Goal: Task Accomplishment & Management: Complete application form

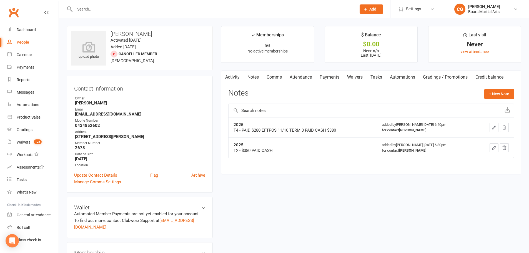
click at [95, 7] on input "text" at bounding box center [212, 9] width 279 height 8
click at [370, 10] on span "Add" at bounding box center [372, 9] width 7 height 4
click at [358, 39] on link "Member" at bounding box center [365, 37] width 49 height 13
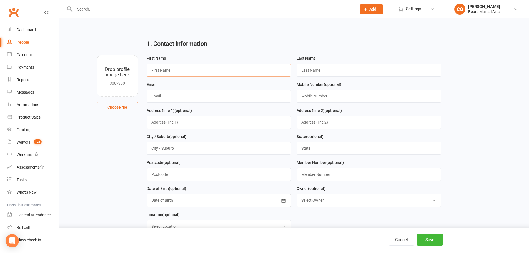
click at [226, 69] on input "text" at bounding box center [219, 70] width 145 height 13
type input "c"
type input "[PERSON_NAME]"
click at [309, 71] on input "text" at bounding box center [368, 70] width 145 height 13
type input "[PERSON_NAME]"
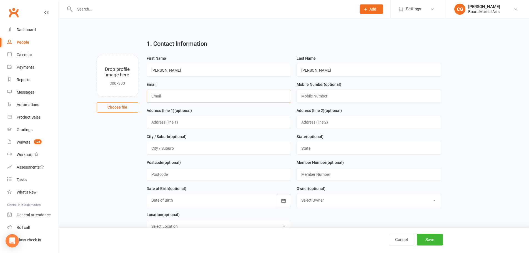
click at [208, 96] on input "text" at bounding box center [219, 96] width 145 height 13
drag, startPoint x: 329, startPoint y: 67, endPoint x: 275, endPoint y: 66, distance: 53.3
click at [275, 66] on form "First Name [PERSON_NAME] Last Name [PERSON_NAME] Email Mobile Number (optional)…" at bounding box center [294, 146] width 300 height 182
click at [172, 94] on input "text" at bounding box center [219, 96] width 145 height 13
paste input "[PERSON_NAME]"
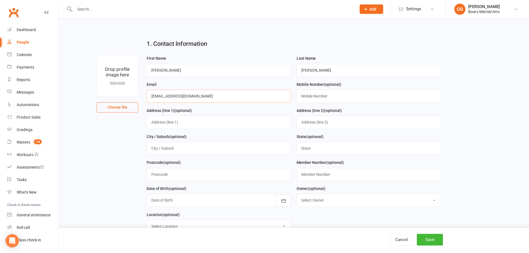
type input "[EMAIL_ADDRESS][DOMAIN_NAME]"
type input "0498518037"
click at [436, 244] on button "Save" at bounding box center [430, 240] width 26 height 12
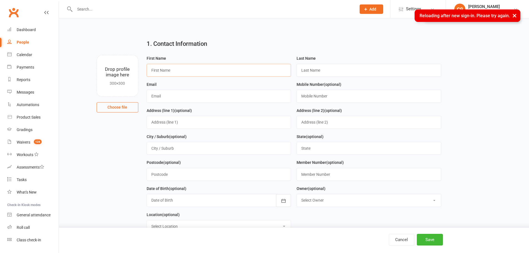
click at [216, 66] on input "text" at bounding box center [219, 70] width 145 height 13
type input "[PERSON_NAME]"
paste input "[PERSON_NAME]"
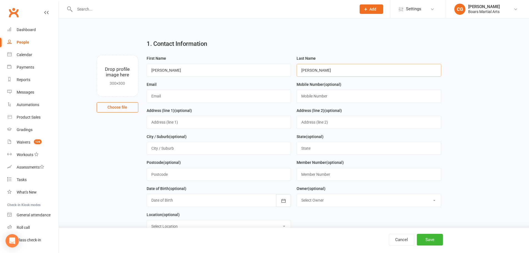
type input "[PERSON_NAME]"
paste input "[PERSON_NAME]"
type input "[EMAIL_ADDRESS][DOMAIN_NAME]"
type input "0498518037"
click at [427, 238] on button "Save" at bounding box center [430, 240] width 26 height 12
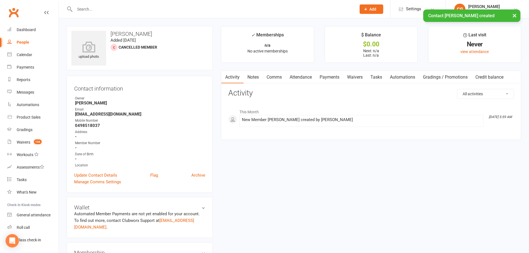
click at [361, 73] on link "Waivers" at bounding box center [354, 77] width 23 height 13
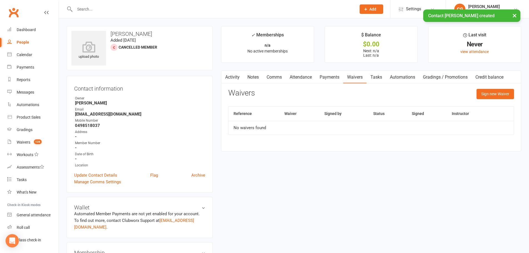
click at [492, 99] on div "Sign new Waiver" at bounding box center [494, 95] width 37 height 13
click at [494, 98] on button "Sign new Waiver" at bounding box center [494, 94] width 37 height 10
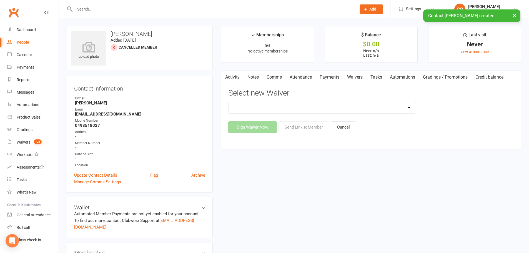
click at [323, 108] on select "2024 Student Waiver Agreement 2025 Student Waiver Agreement Update Of Contact D…" at bounding box center [321, 107] width 187 height 11
select select "13115"
click at [228, 102] on select "2024 Student Waiver Agreement 2025 Student Waiver Agreement Update Of Contact D…" at bounding box center [321, 107] width 187 height 11
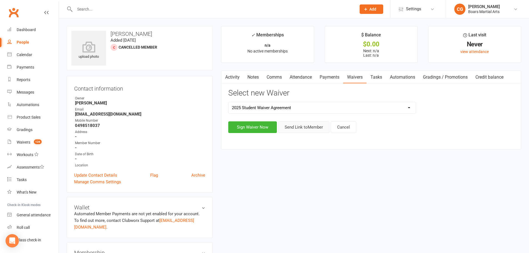
click at [296, 128] on button "Send Link to Member" at bounding box center [303, 127] width 51 height 12
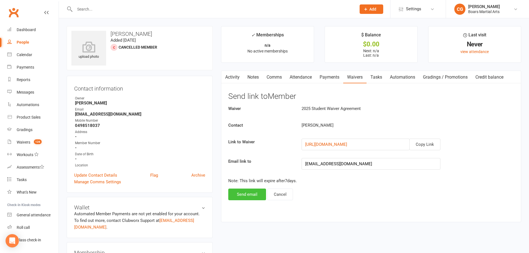
click at [242, 190] on button "Send email" at bounding box center [247, 194] width 38 height 12
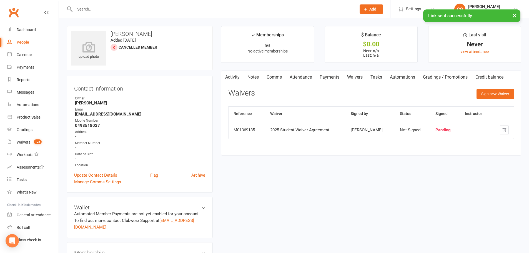
click at [233, 80] on link "Activity" at bounding box center [232, 77] width 22 height 13
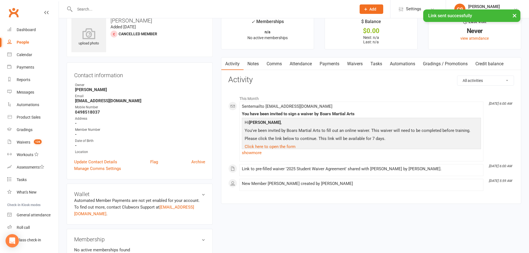
scroll to position [28, 0]
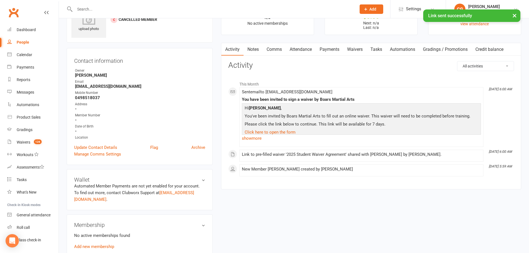
click at [255, 52] on link "Notes" at bounding box center [252, 49] width 19 height 13
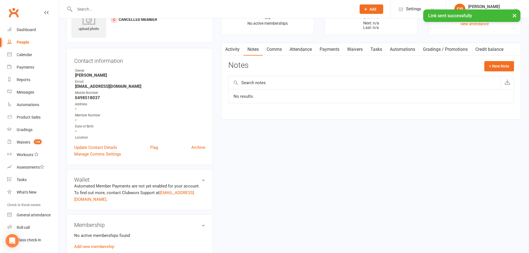
click at [506, 60] on div "Activity Notes Comms Attendance Payments Waivers Tasks Automations Gradings / P…" at bounding box center [371, 81] width 300 height 77
click at [500, 67] on button "+ New Note" at bounding box center [499, 66] width 30 height 10
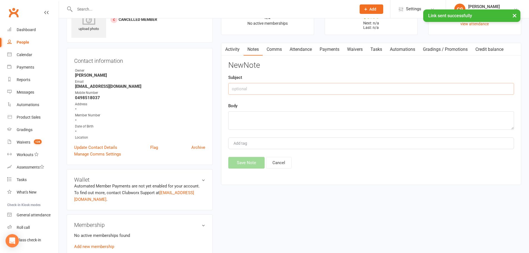
click at [298, 90] on input "text" at bounding box center [371, 89] width 286 height 12
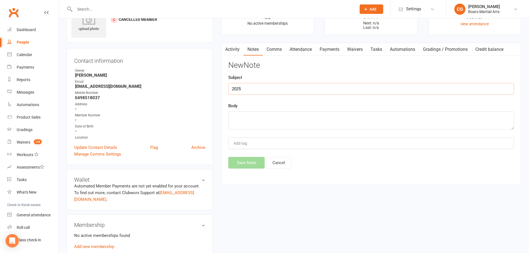
type input "2025"
click at [281, 122] on textarea at bounding box center [371, 120] width 286 height 18
click at [281, 122] on textarea "T4 -" at bounding box center [371, 120] width 286 height 18
click at [270, 121] on textarea "T4 - DUE $180 + $30 PD $" at bounding box center [371, 120] width 286 height 18
click at [265, 124] on textarea "T4 - DUE $180 + $30 PD $" at bounding box center [371, 120] width 286 height 18
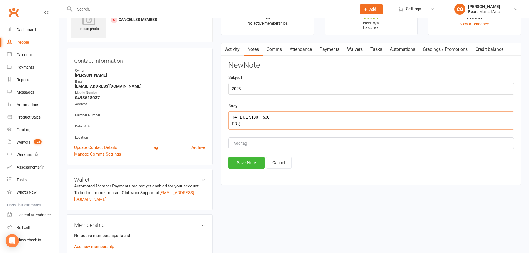
drag, startPoint x: 259, startPoint y: 121, endPoint x: 241, endPoint y: 118, distance: 18.1
click at [241, 118] on textarea "T4 - DUE $180 + $30 PD $" at bounding box center [371, 120] width 286 height 18
type textarea "T4 - $30 INS PAID 14/10/25 *OWE $180"
click at [235, 162] on button "Save Note" at bounding box center [246, 163] width 36 height 12
